Goal: Information Seeking & Learning: Learn about a topic

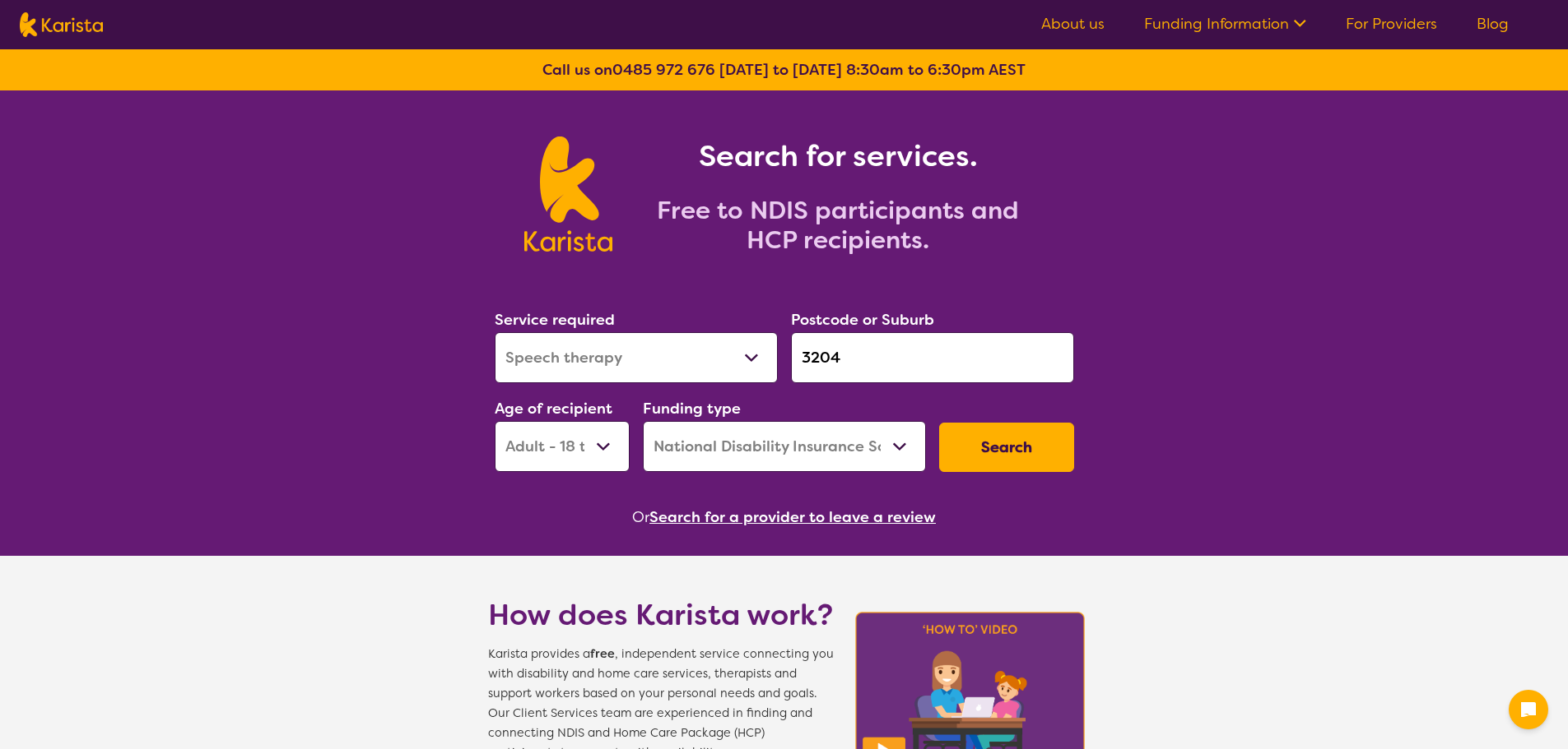
select select "Speech therapy"
select select "AD"
select select "NDIS"
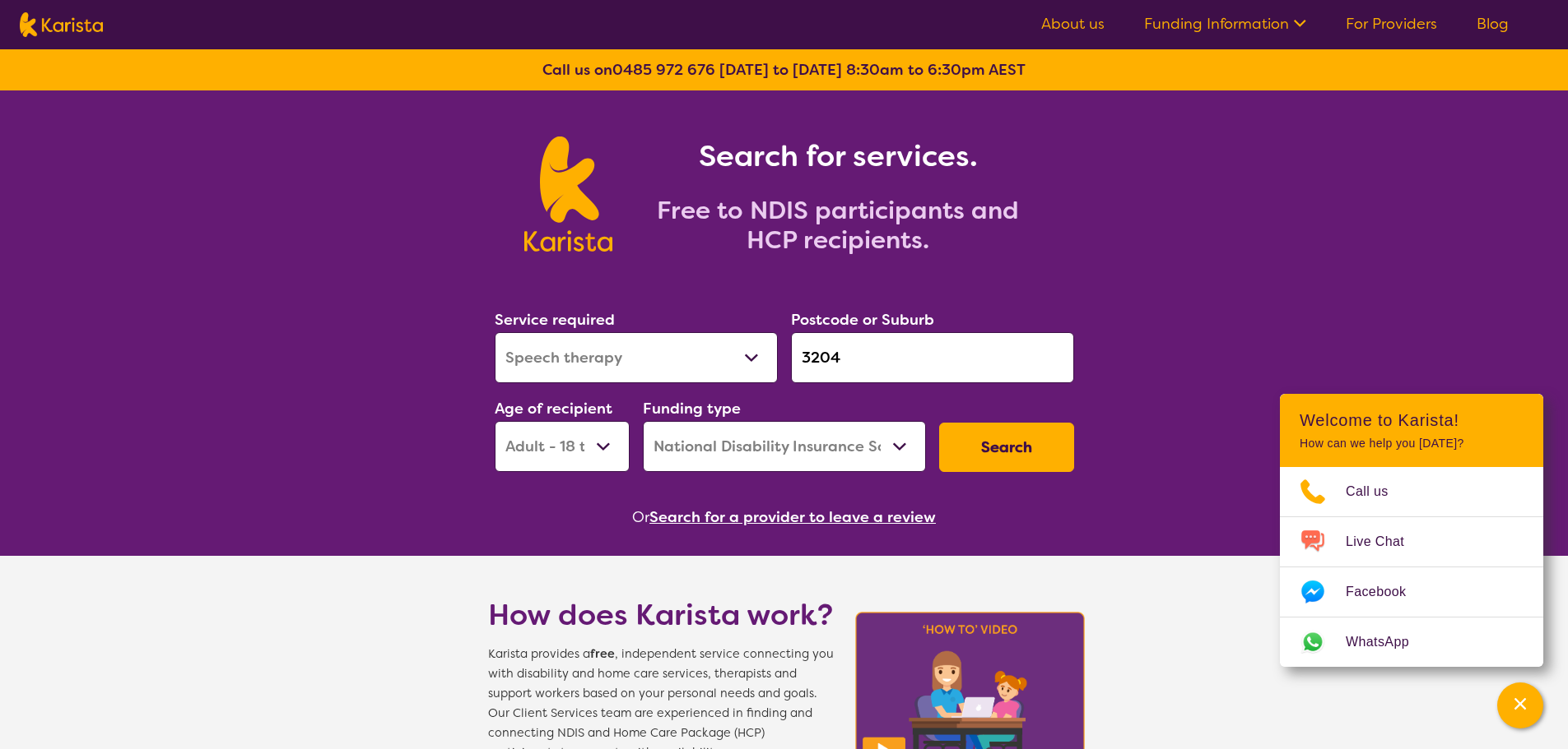
click at [1365, 28] on link "For Providers" at bounding box center [1390, 23] width 91 height 20
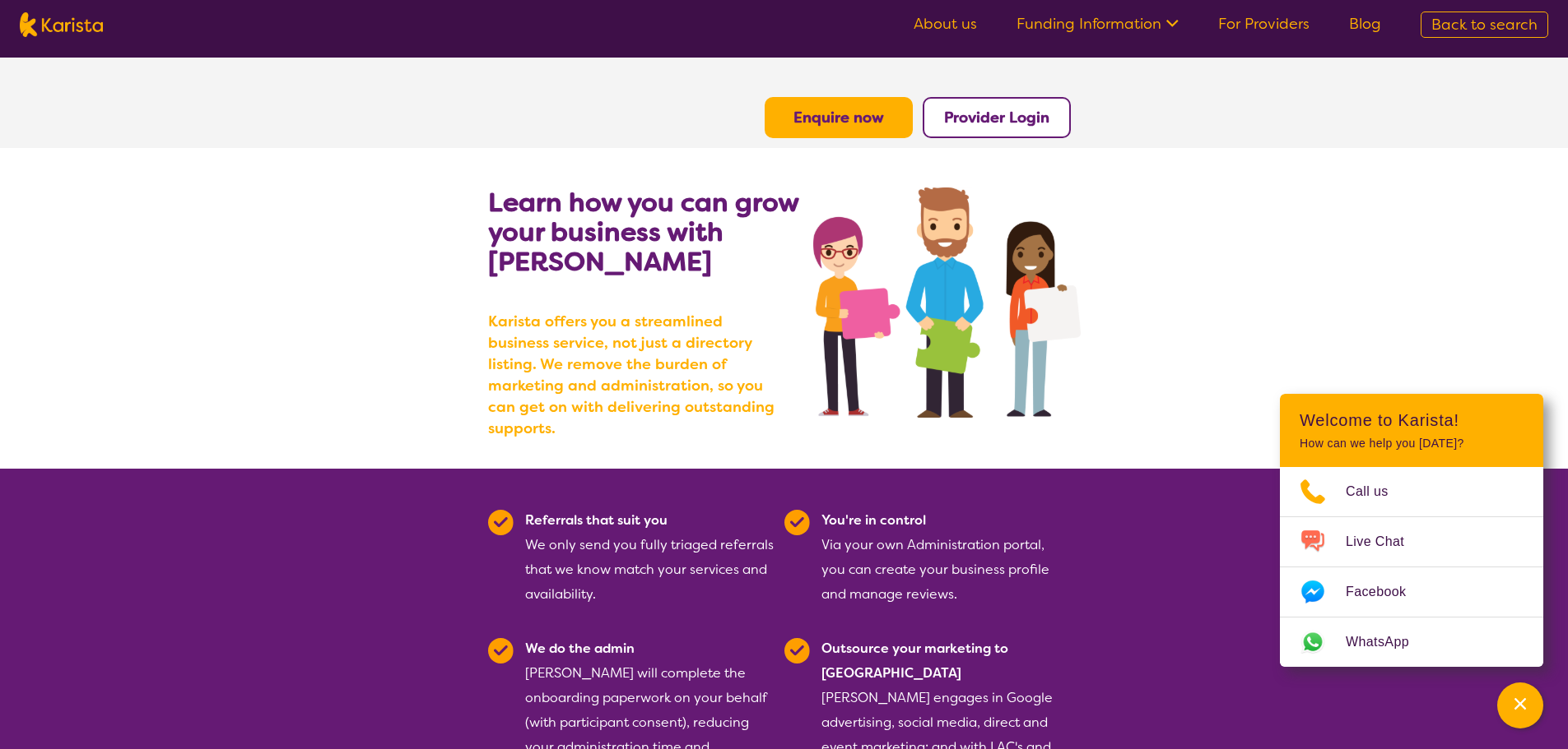
click at [943, 29] on link "About us" at bounding box center [945, 23] width 63 height 20
